Goal: Task Accomplishment & Management: Manage account settings

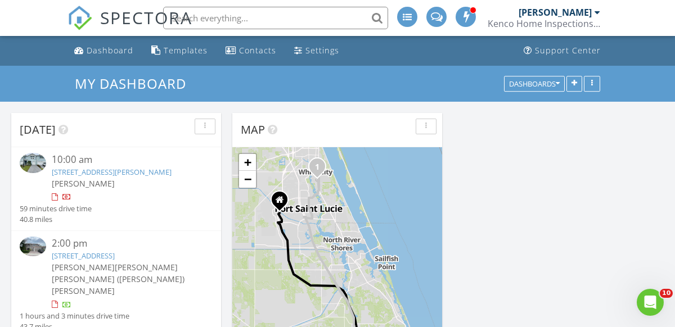
click at [71, 258] on link "[STREET_ADDRESS]" at bounding box center [83, 256] width 63 height 10
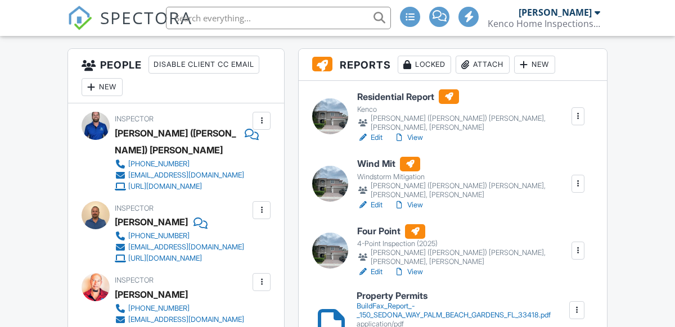
scroll to position [337, 0]
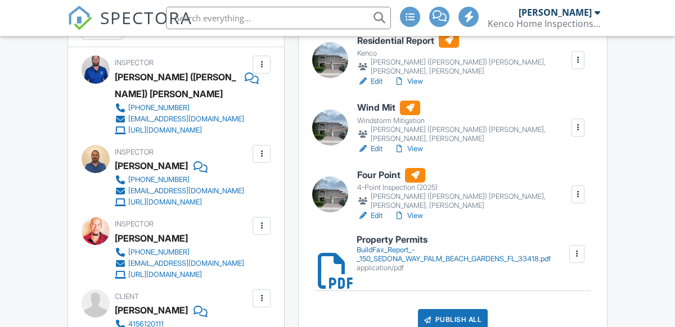
click at [415, 210] on link "View" at bounding box center [408, 215] width 29 height 11
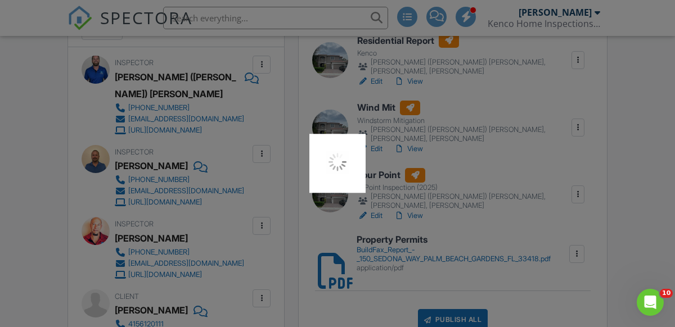
scroll to position [0, 0]
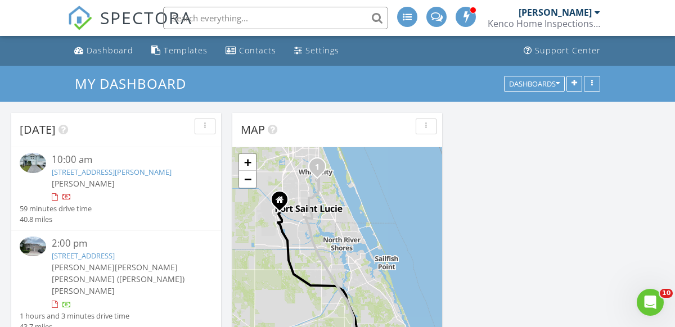
click at [76, 260] on link "150 Sedona Way, Palm Beach Gardens, FL 33418" at bounding box center [83, 256] width 63 height 10
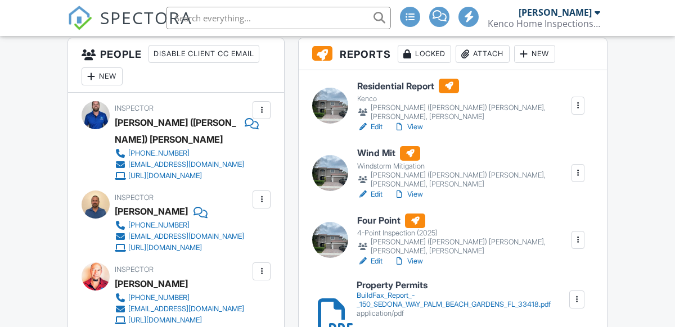
scroll to position [281, 0]
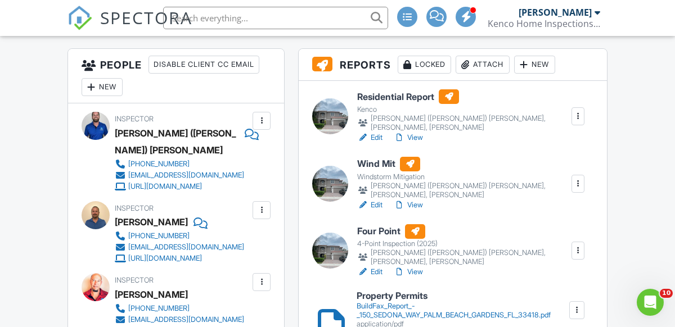
click at [410, 200] on link "View" at bounding box center [408, 205] width 29 height 11
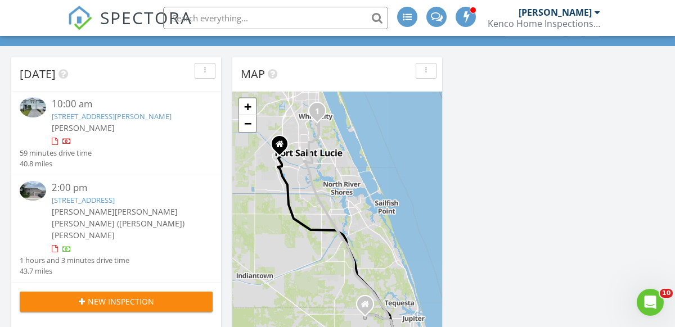
scroll to position [56, 0]
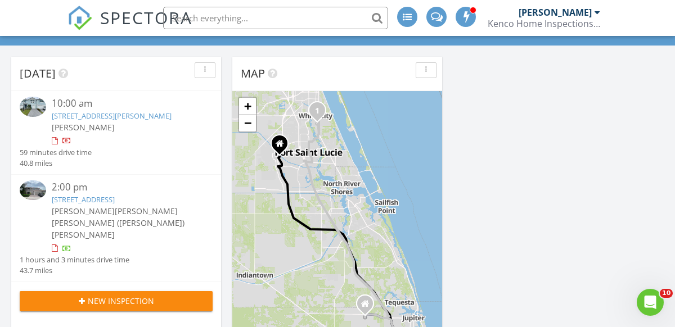
click at [70, 205] on link "150 Sedona Way, Palm Beach Gardens, FL 33418" at bounding box center [83, 200] width 63 height 10
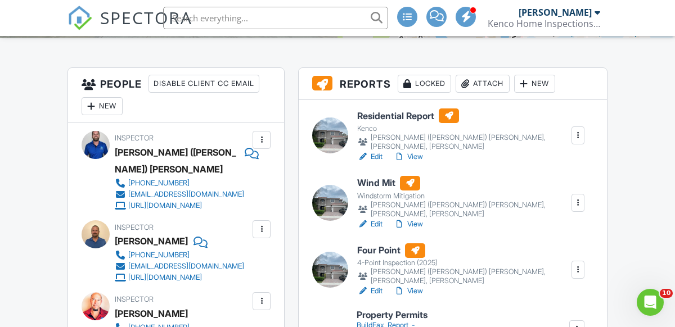
scroll to position [281, 0]
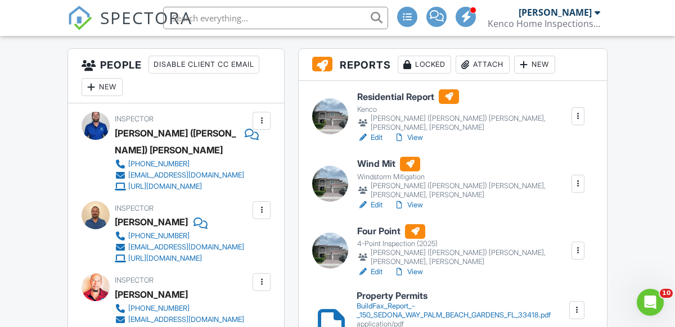
click at [408, 200] on link "View" at bounding box center [408, 205] width 29 height 11
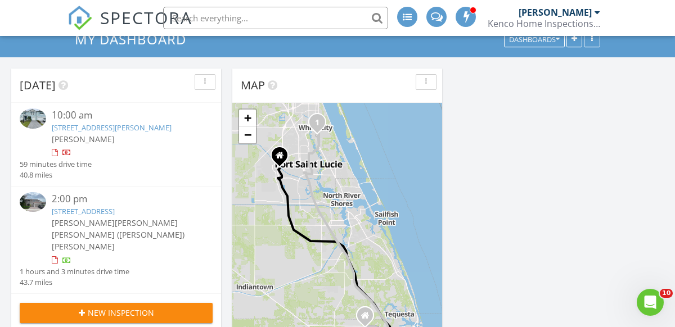
scroll to position [112, 0]
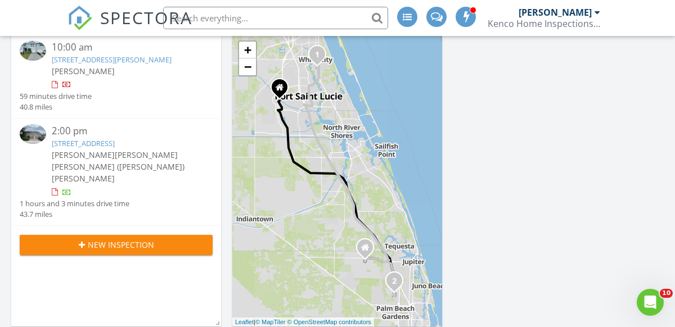
click at [73, 172] on span "[PERSON_NAME] ([PERSON_NAME]) [PERSON_NAME]" at bounding box center [118, 172] width 133 height 22
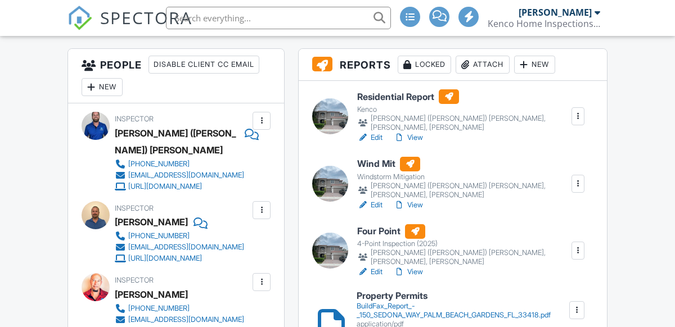
click at [413, 266] on link "View" at bounding box center [408, 271] width 29 height 11
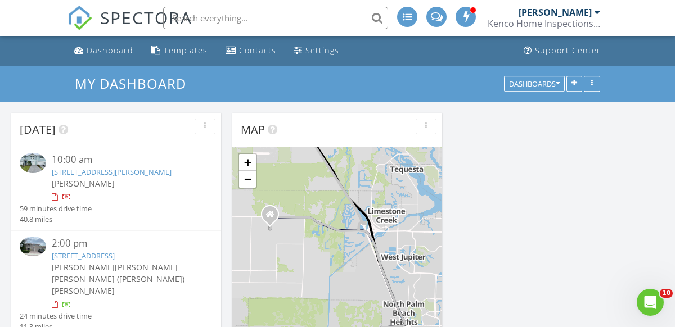
click at [81, 273] on span "[PERSON_NAME]" at bounding box center [83, 267] width 63 height 11
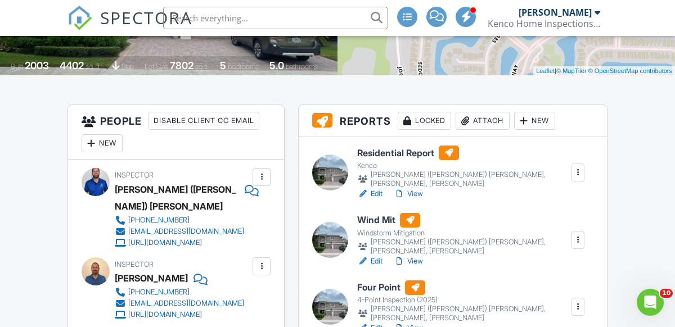
scroll to position [281, 0]
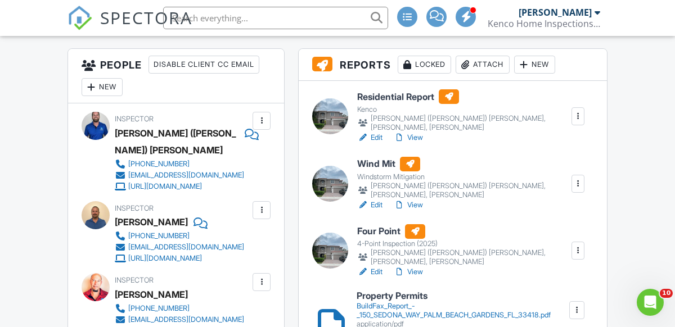
click at [413, 132] on link "View" at bounding box center [408, 137] width 29 height 11
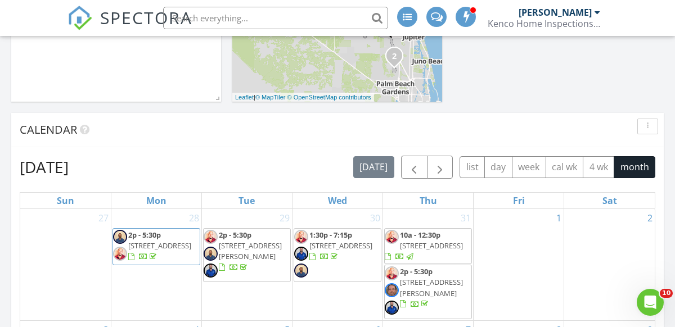
scroll to position [225, 0]
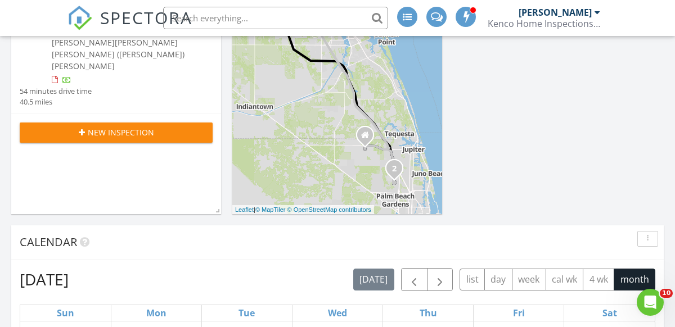
click at [80, 61] on span "[PERSON_NAME] ([PERSON_NAME]) [PERSON_NAME]" at bounding box center [118, 60] width 133 height 22
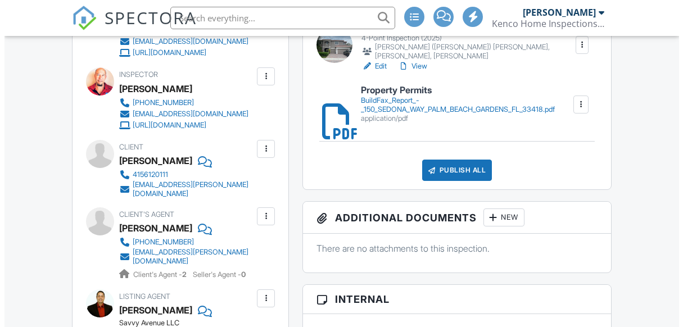
scroll to position [506, 0]
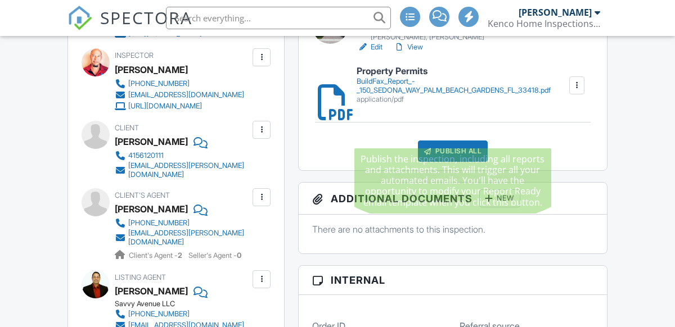
click at [456, 141] on div "Publish All" at bounding box center [453, 151] width 70 height 21
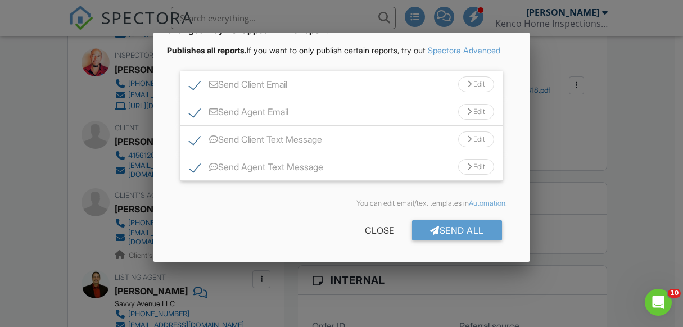
scroll to position [102, 0]
click at [447, 232] on div "Send All" at bounding box center [457, 230] width 90 height 20
